Goal: Information Seeking & Learning: Understand process/instructions

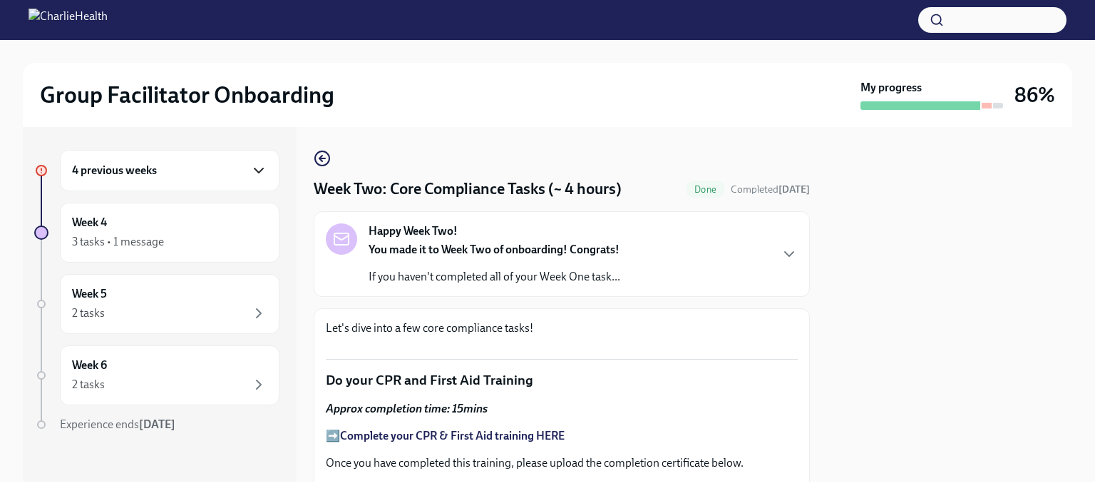
click at [250, 171] on icon "button" at bounding box center [258, 170] width 17 height 17
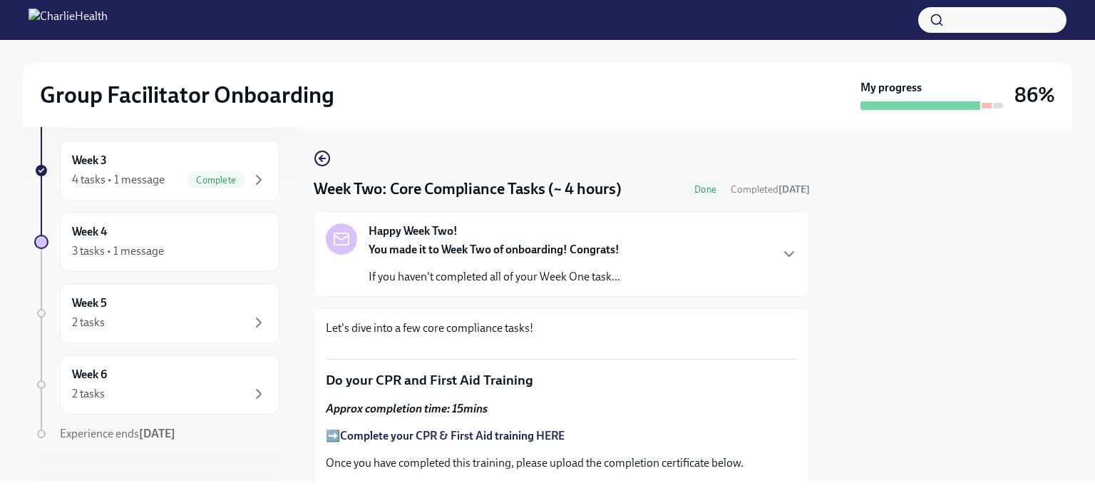
scroll to position [317, 0]
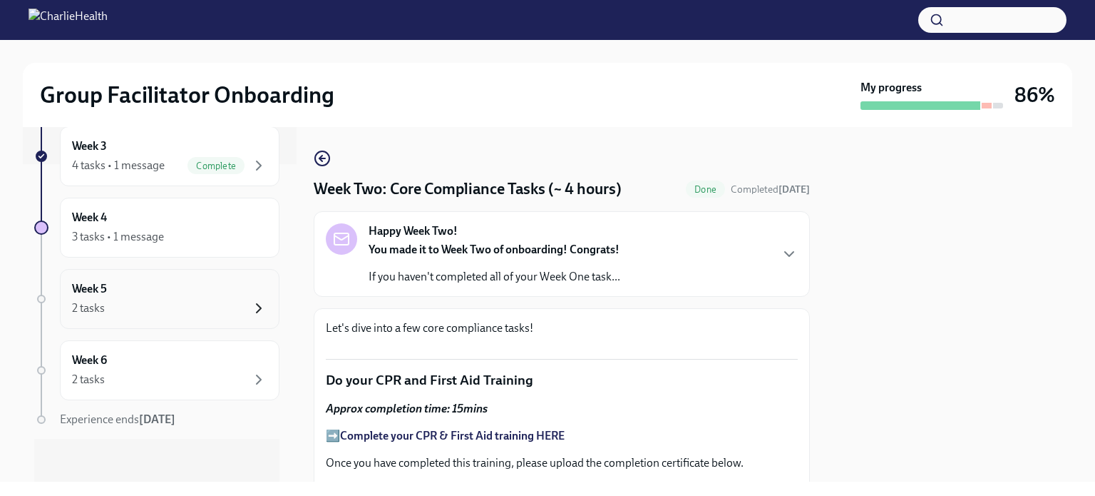
click at [250, 305] on icon "button" at bounding box center [258, 308] width 17 height 17
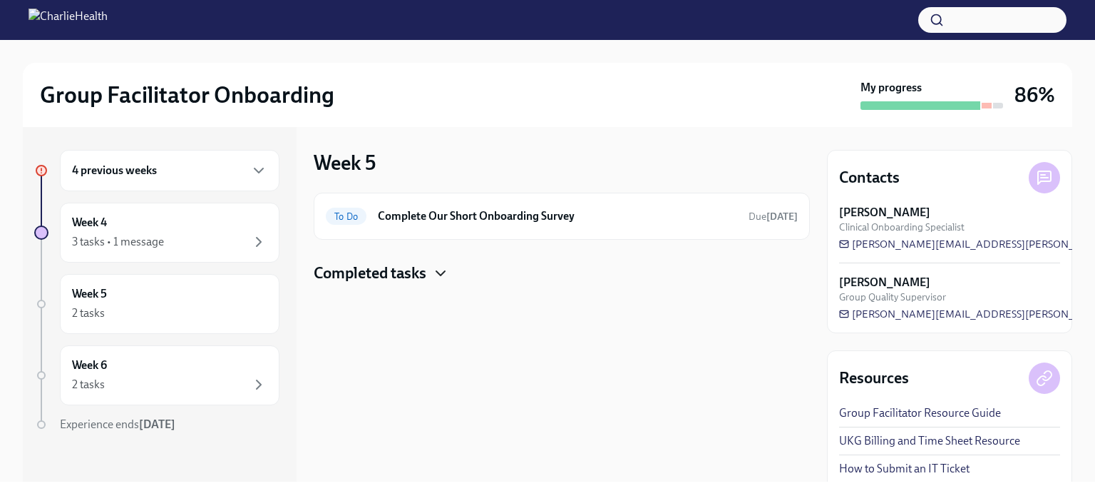
click at [441, 267] on icon "button" at bounding box center [440, 273] width 17 height 17
click at [251, 373] on div "Week 6 2 tasks" at bounding box center [169, 375] width 195 height 36
click at [95, 369] on h6 "Week 6" at bounding box center [89, 365] width 35 height 16
click at [188, 302] on div "Week 5 2 tasks" at bounding box center [169, 304] width 195 height 36
click at [257, 384] on icon "button" at bounding box center [259, 384] width 4 height 9
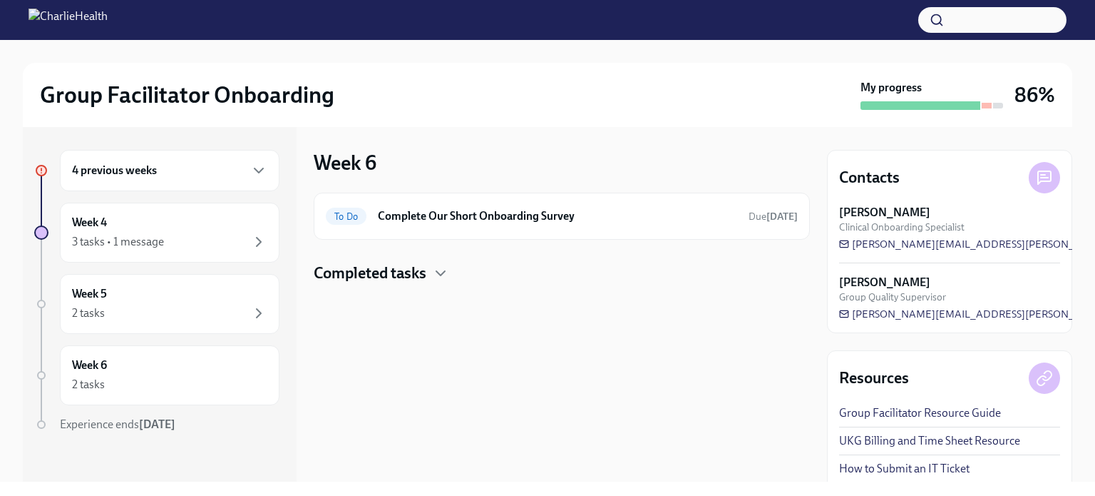
click at [426, 278] on h4 "Completed tasks" at bounding box center [370, 272] width 113 height 21
click at [176, 230] on div "Week 4 3 tasks • 1 message" at bounding box center [169, 233] width 195 height 36
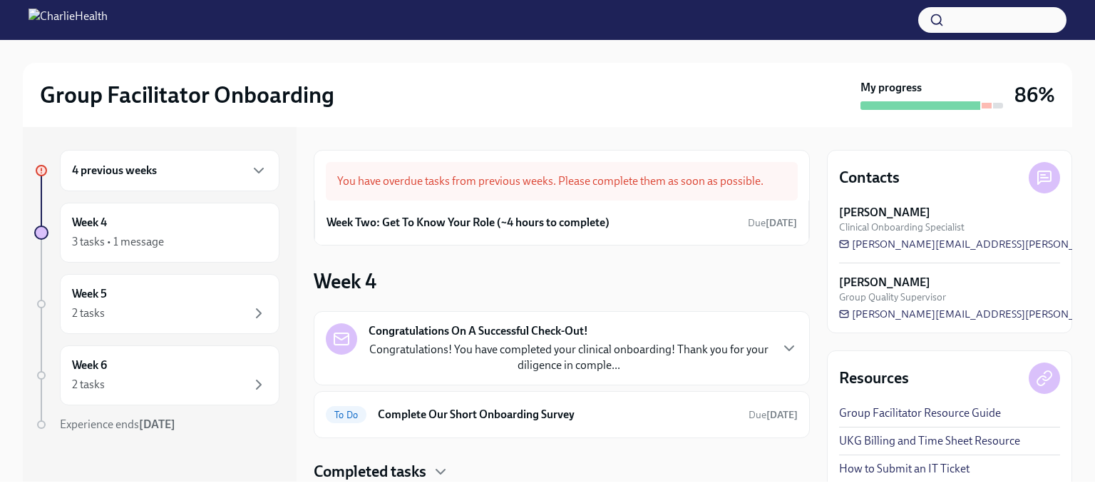
scroll to position [45, 0]
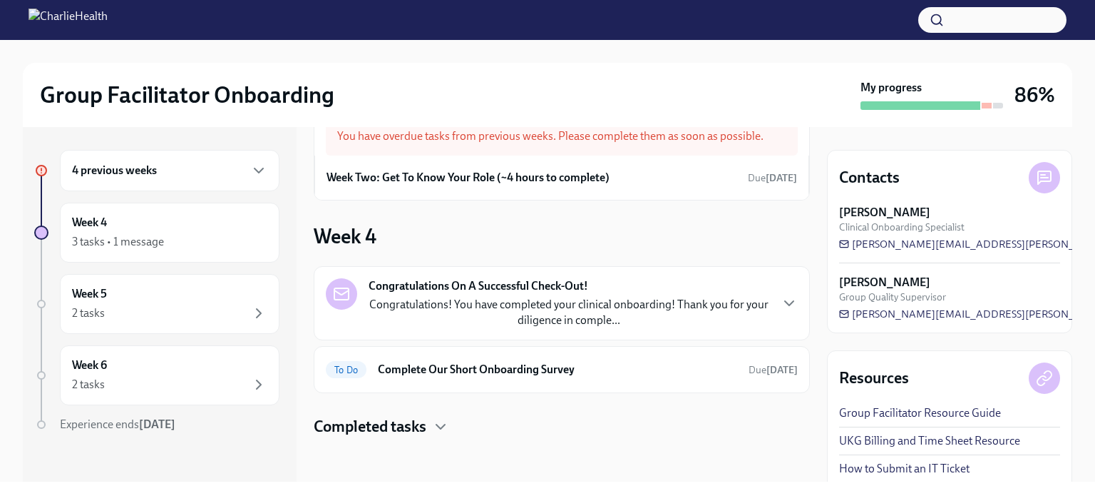
click at [431, 426] on div "Completed tasks" at bounding box center [562, 426] width 496 height 21
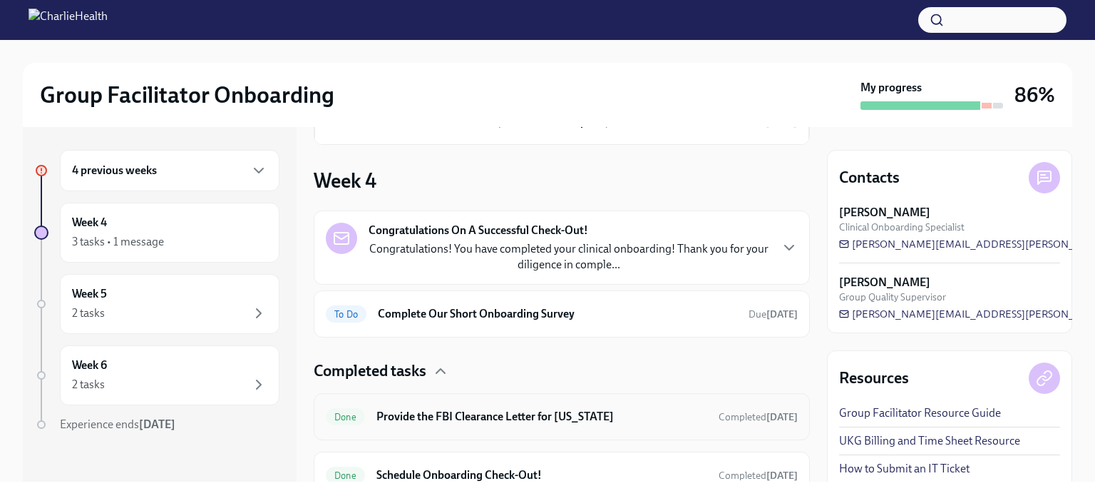
scroll to position [161, 0]
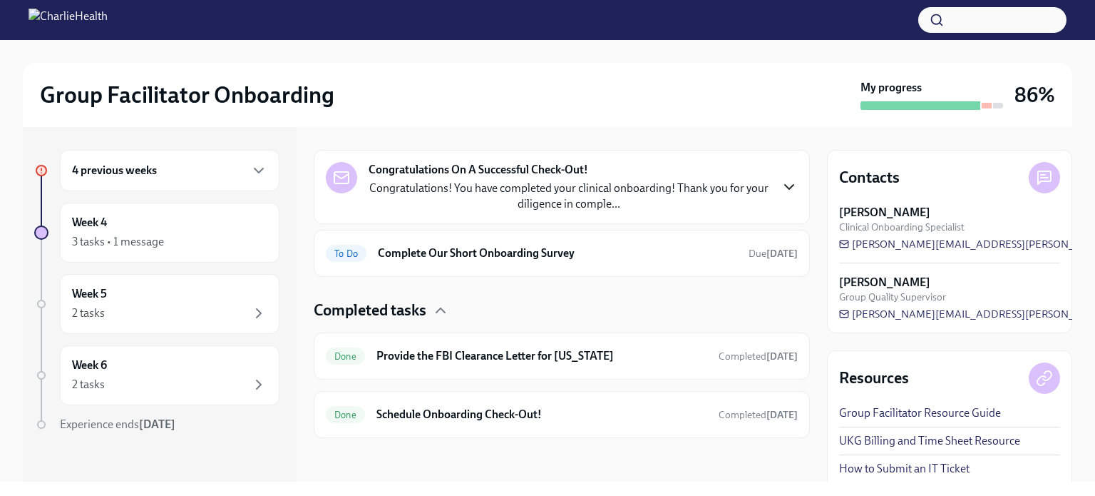
click at [781, 186] on icon "button" at bounding box center [789, 186] width 17 height 17
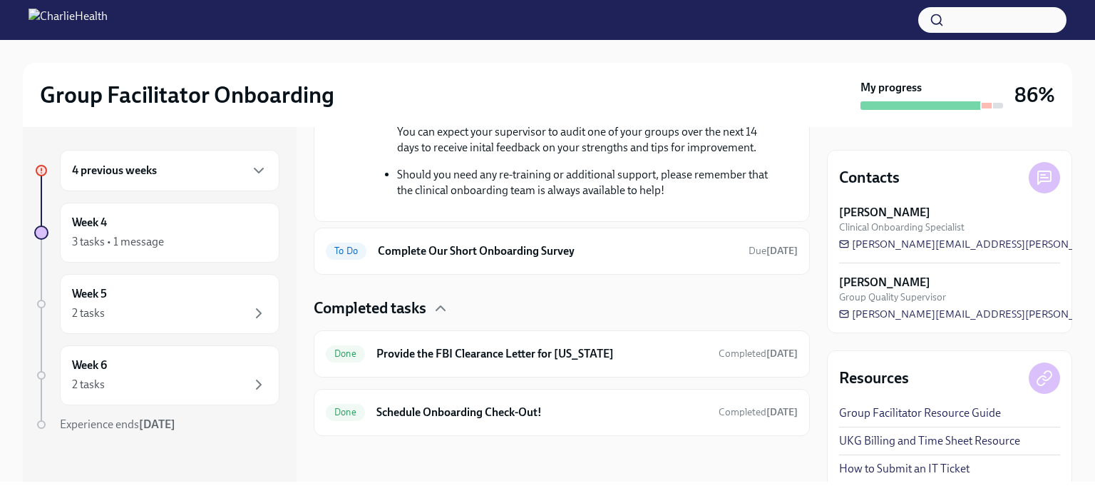
scroll to position [682, 0]
click at [255, 169] on icon "button" at bounding box center [259, 170] width 9 height 4
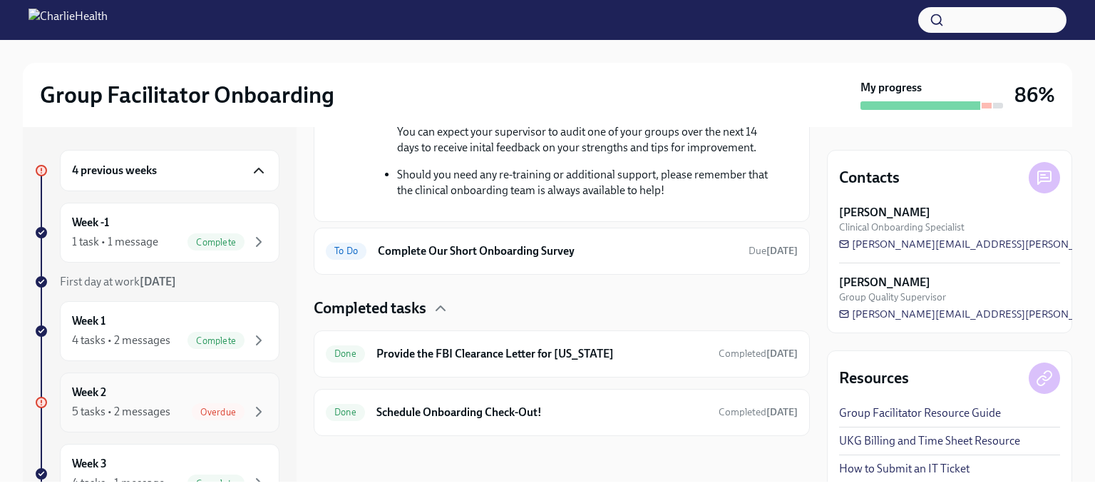
click at [205, 409] on span "Overdue" at bounding box center [218, 411] width 53 height 11
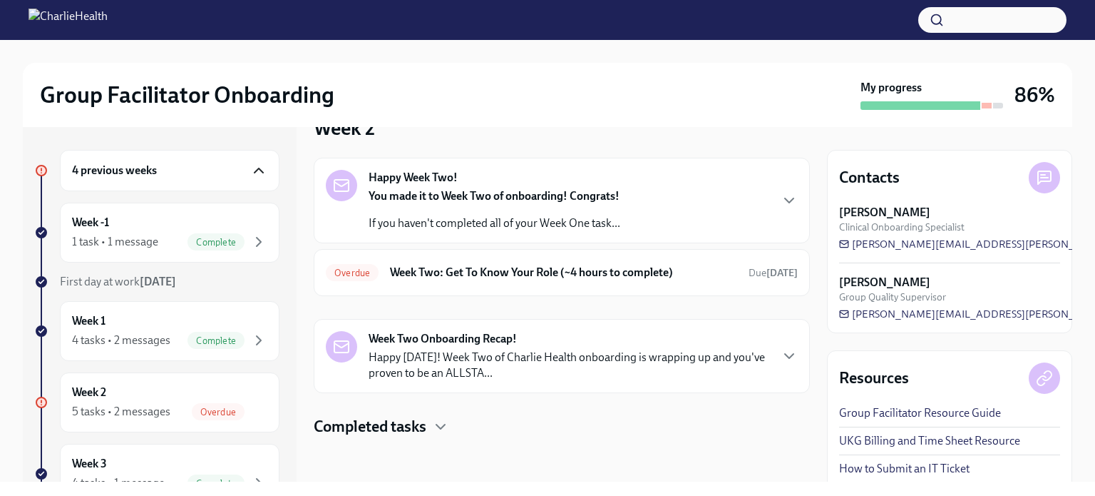
click at [726, 219] on div "Happy Week Two! You made it to Week Two of onboarding! Congrats! If you haven't…" at bounding box center [562, 200] width 472 height 61
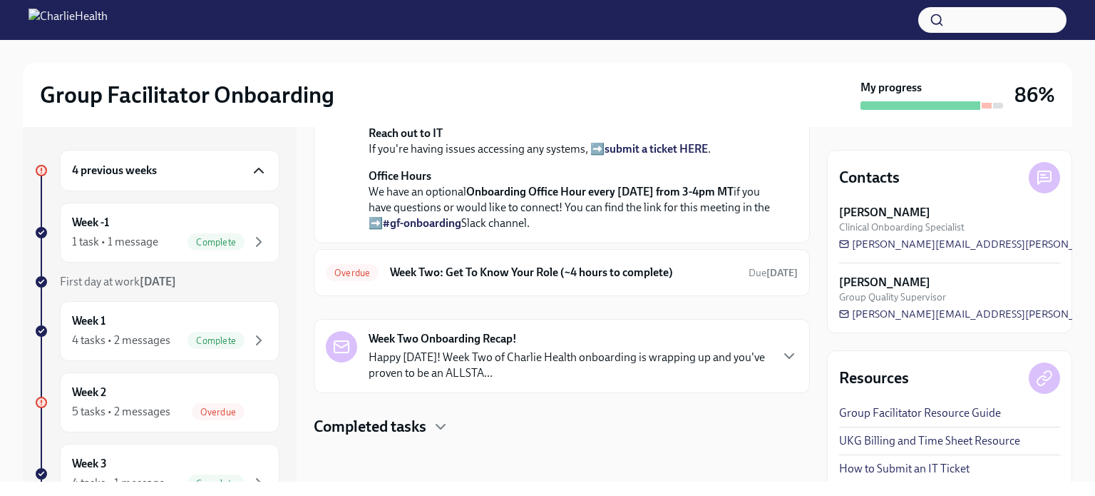
scroll to position [502, 0]
click at [476, 273] on h6 "Week Two: Get To Know Your Role (~4 hours to complete)" at bounding box center [563, 271] width 347 height 16
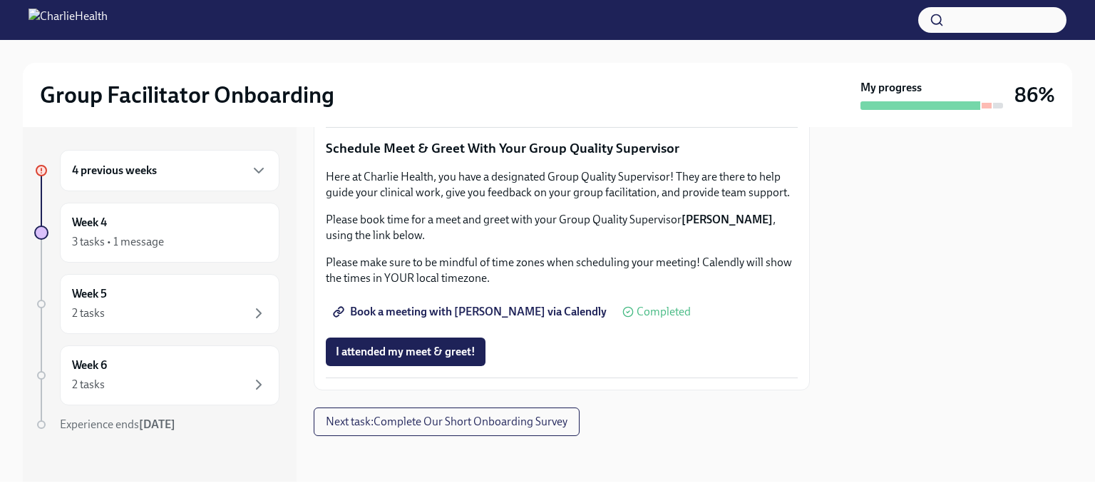
scroll to position [1212, 0]
click at [382, 68] on span "Complete this form to schedule your observations" at bounding box center [466, 61] width 260 height 14
